Goal: Browse casually: Explore the website without a specific task or goal

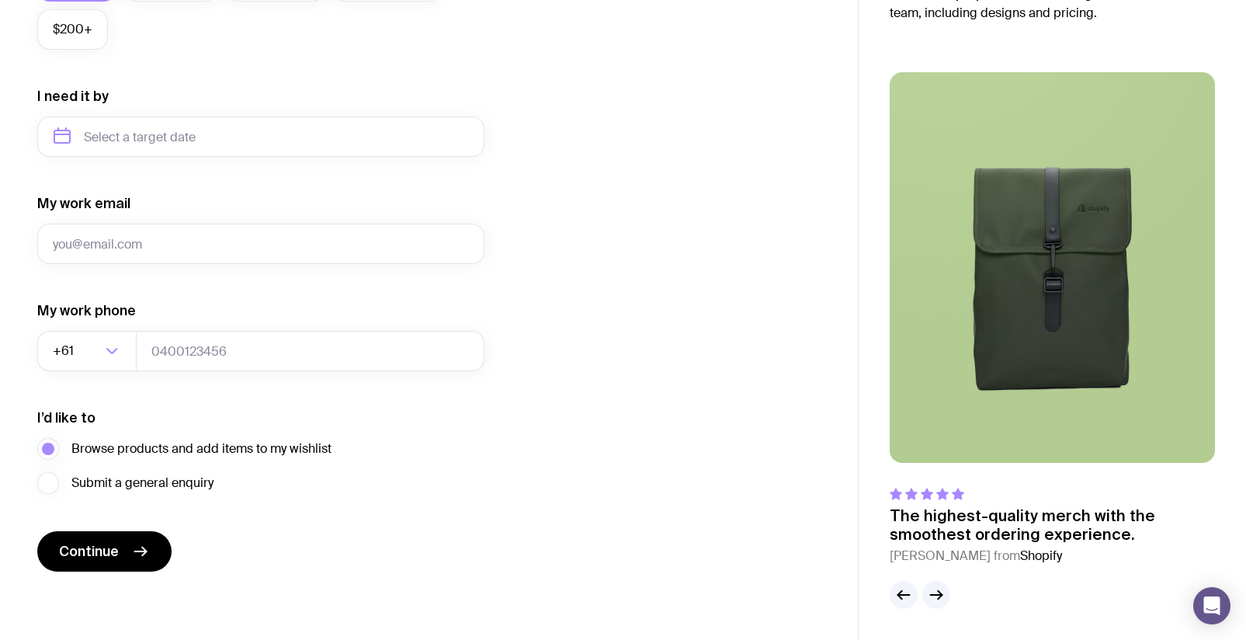
scroll to position [23, 0]
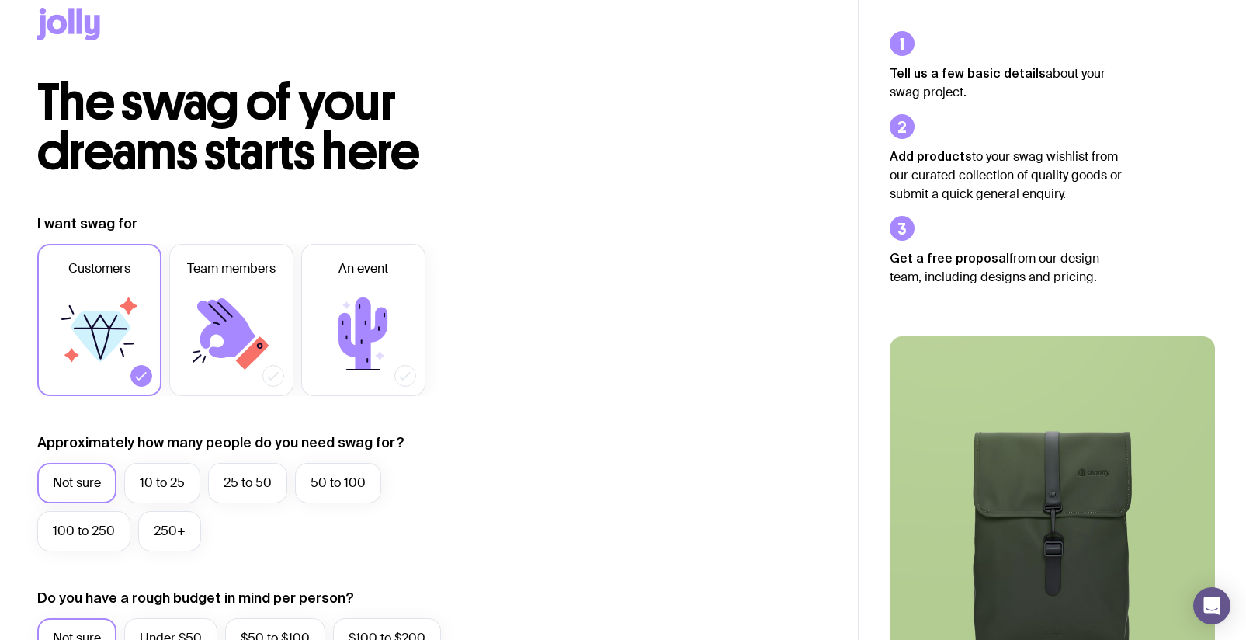
click at [119, 330] on icon at bounding box center [101, 336] width 60 height 50
click at [0, 0] on input "Customers" at bounding box center [0, 0] width 0 height 0
click at [169, 537] on label "250+" at bounding box center [169, 531] width 63 height 40
click at [0, 0] on input "250+" at bounding box center [0, 0] width 0 height 0
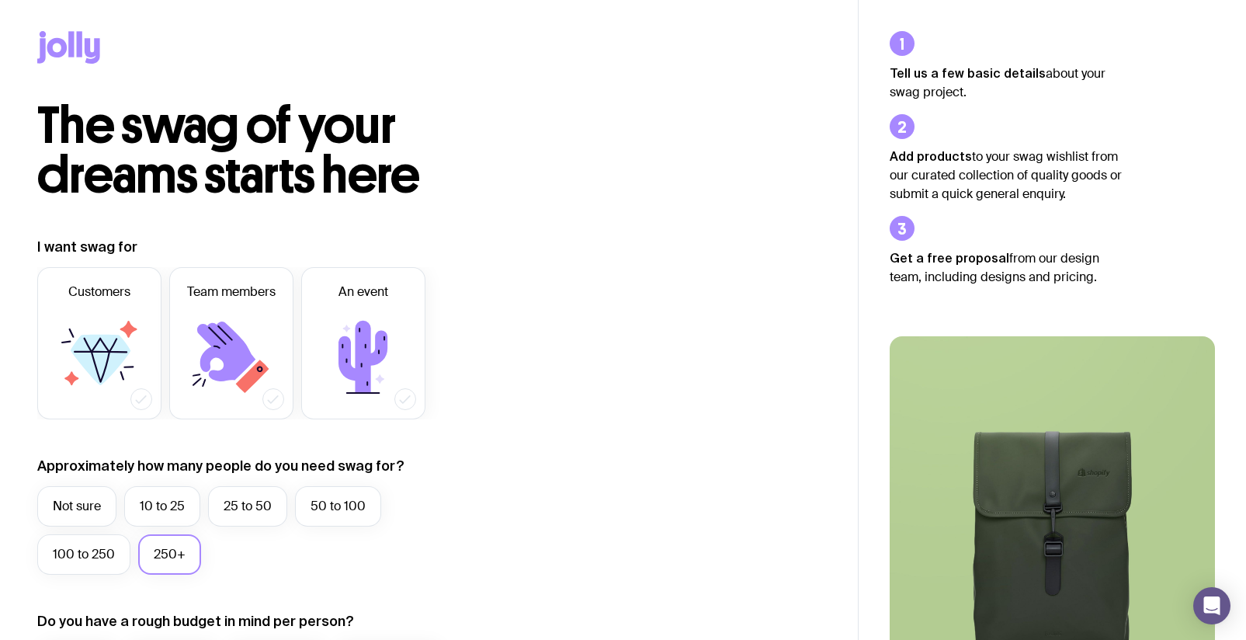
click at [70, 43] on icon at bounding box center [70, 44] width 5 height 26
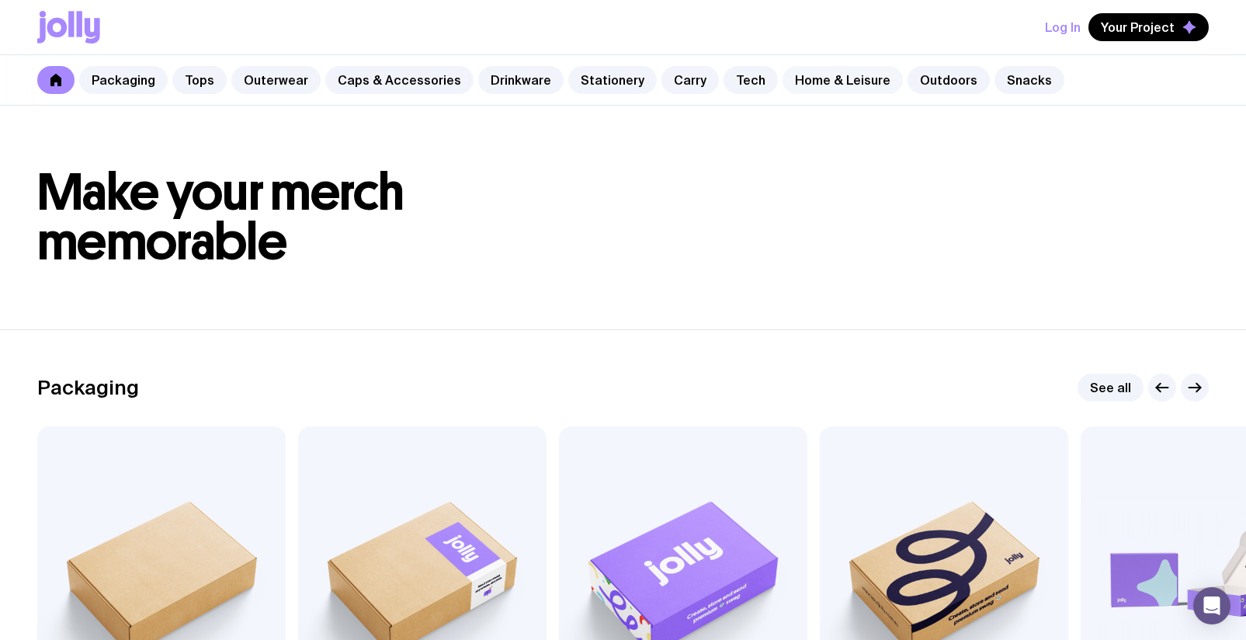
click at [852, 81] on link "Home & Leisure" at bounding box center [843, 80] width 120 height 28
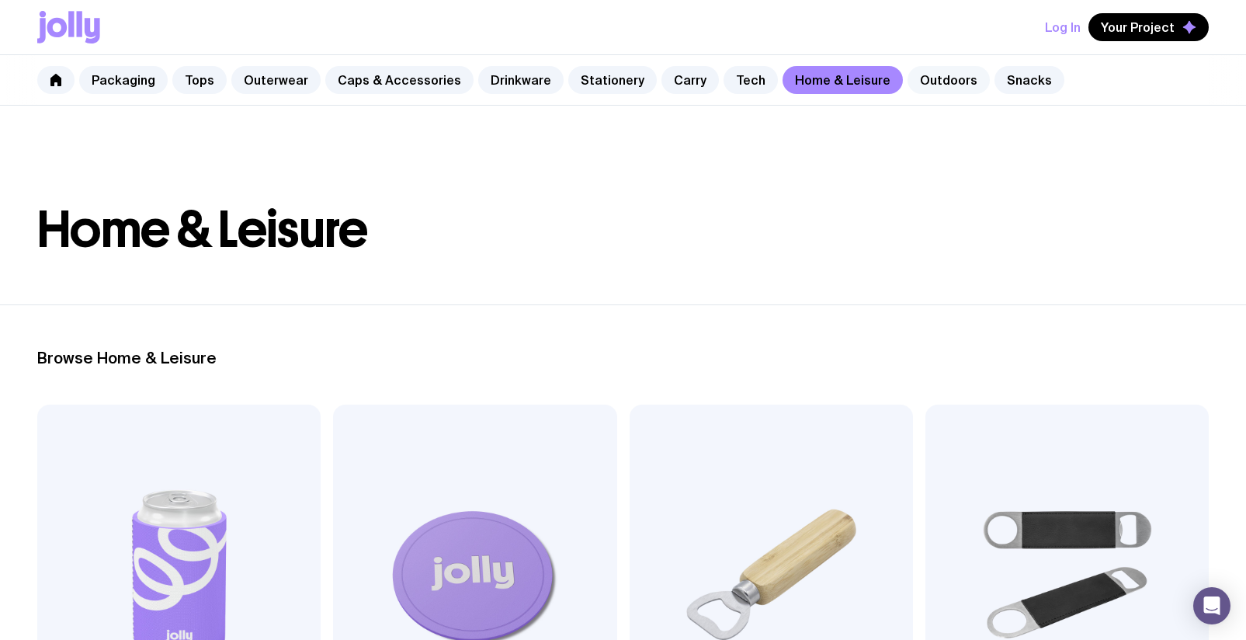
click at [927, 70] on link "Outdoors" at bounding box center [949, 80] width 82 height 28
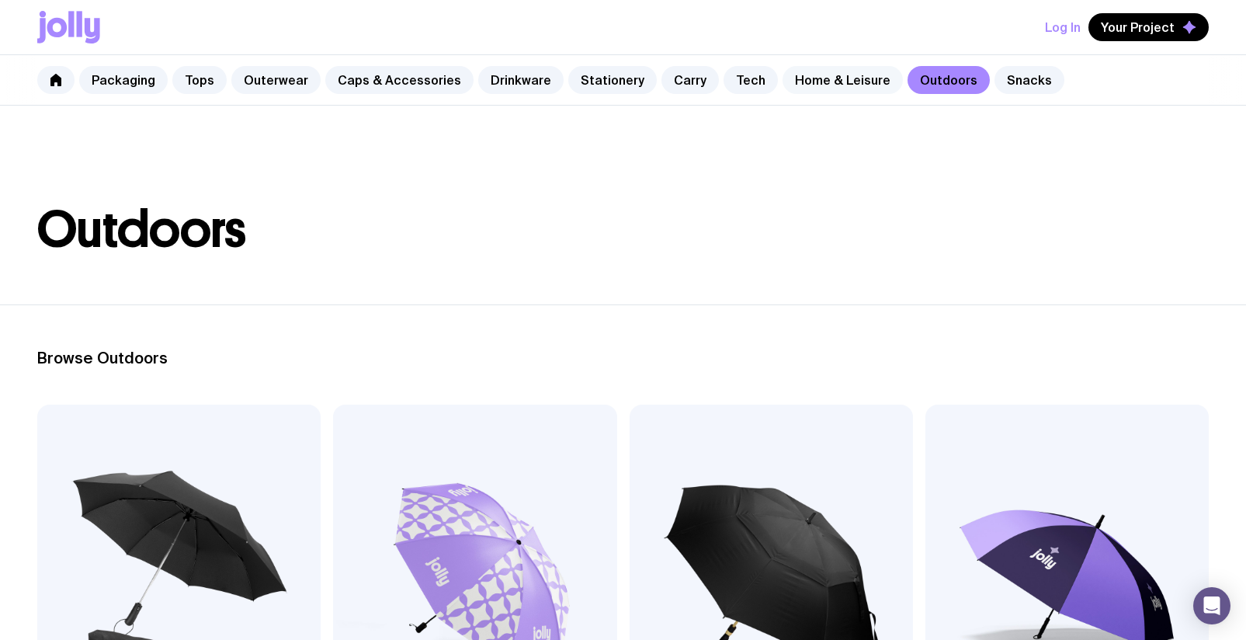
click at [788, 77] on link "Home & Leisure" at bounding box center [843, 80] width 120 height 28
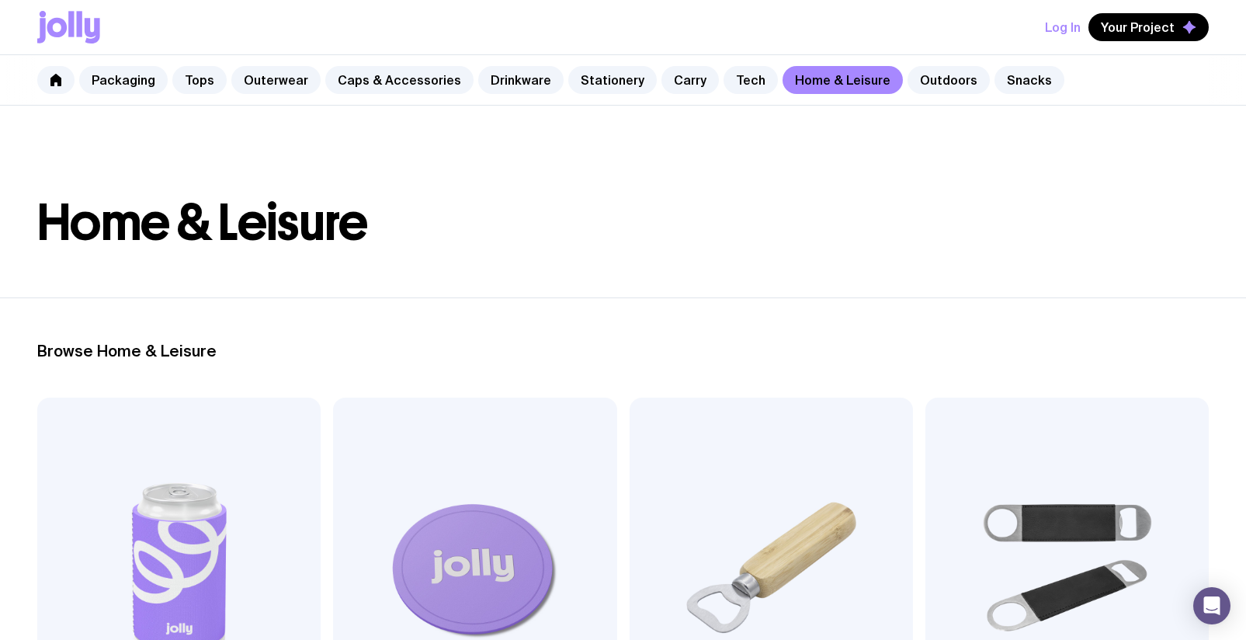
scroll to position [8, 0]
